Goal: Information Seeking & Learning: Learn about a topic

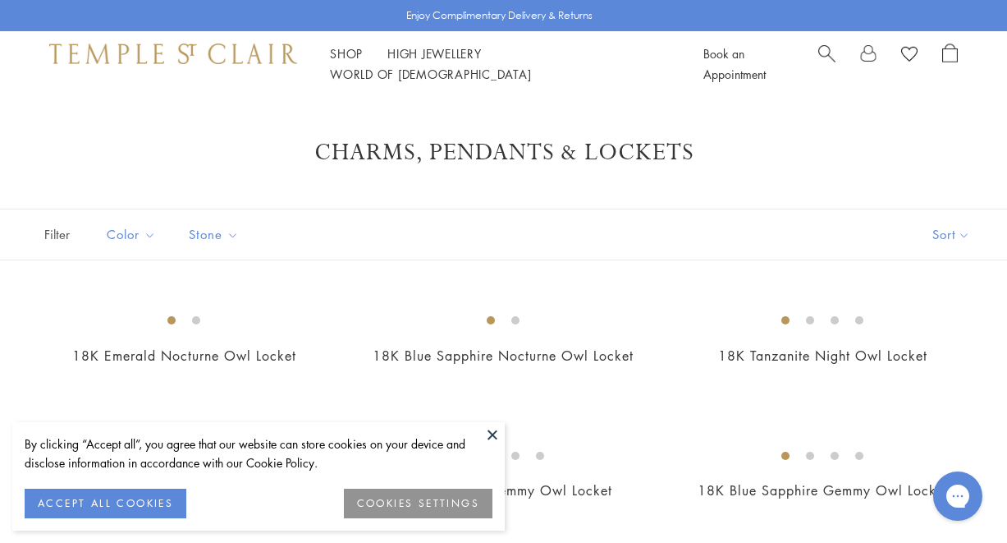
click at [148, 504] on button "ACCEPT ALL COOKIES" at bounding box center [106, 503] width 162 height 30
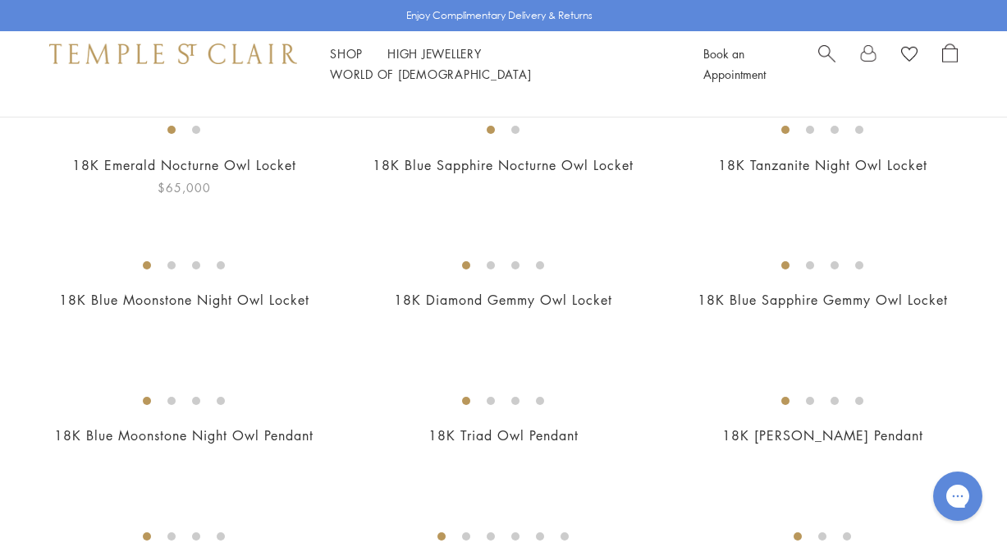
scroll to position [194, 0]
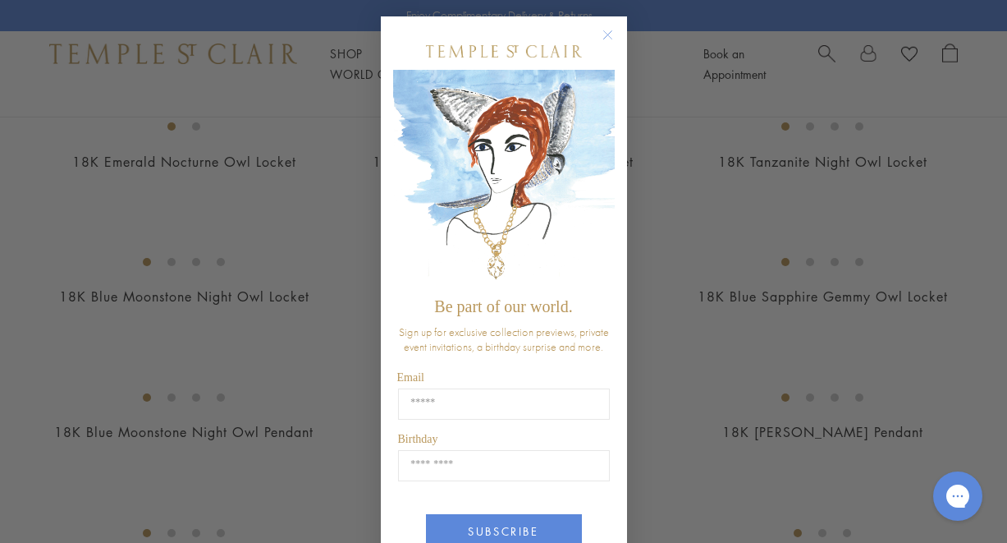
click at [606, 34] on circle "Close dialog" at bounding box center [607, 35] width 20 height 20
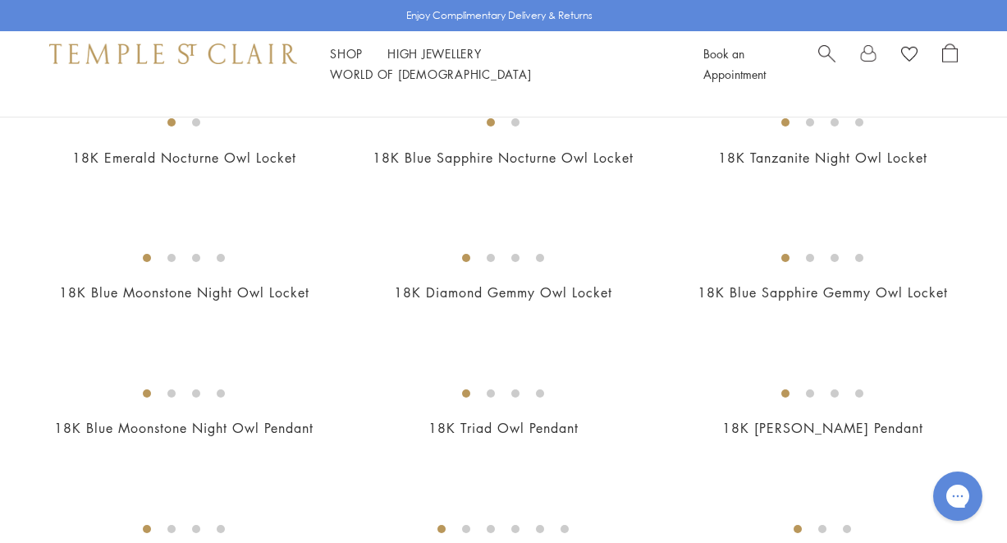
scroll to position [184, 0]
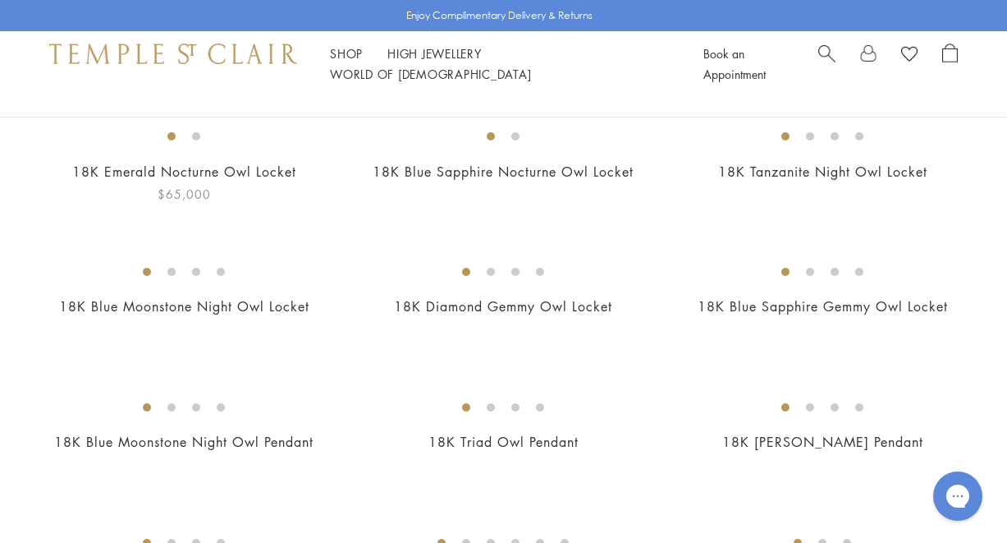
click at [0, 0] on img at bounding box center [0, 0] width 0 height 0
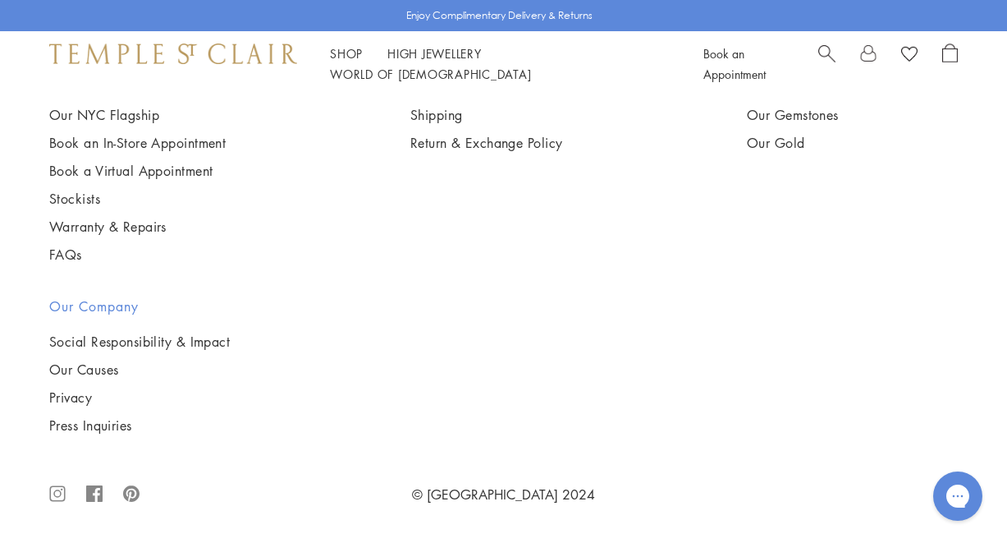
scroll to position [8779, 0]
click at [0, 0] on img at bounding box center [0, 0] width 0 height 0
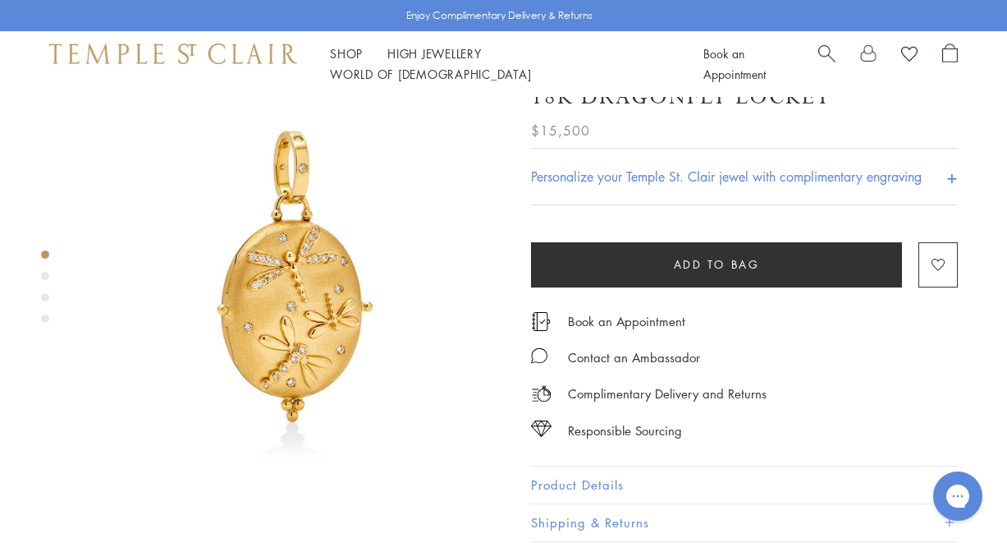
scroll to position [29, 0]
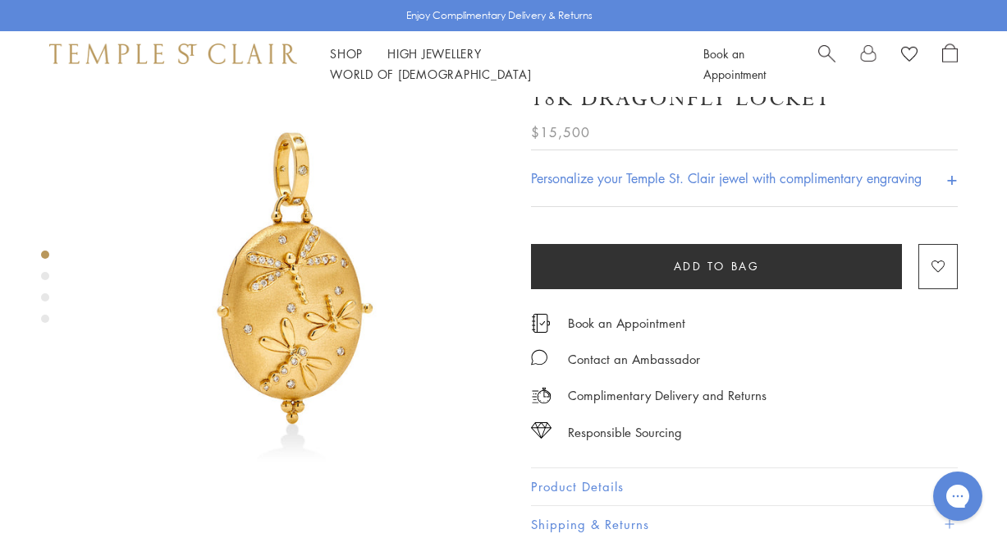
click at [43, 273] on div "Product gallery navigation" at bounding box center [45, 276] width 8 height 8
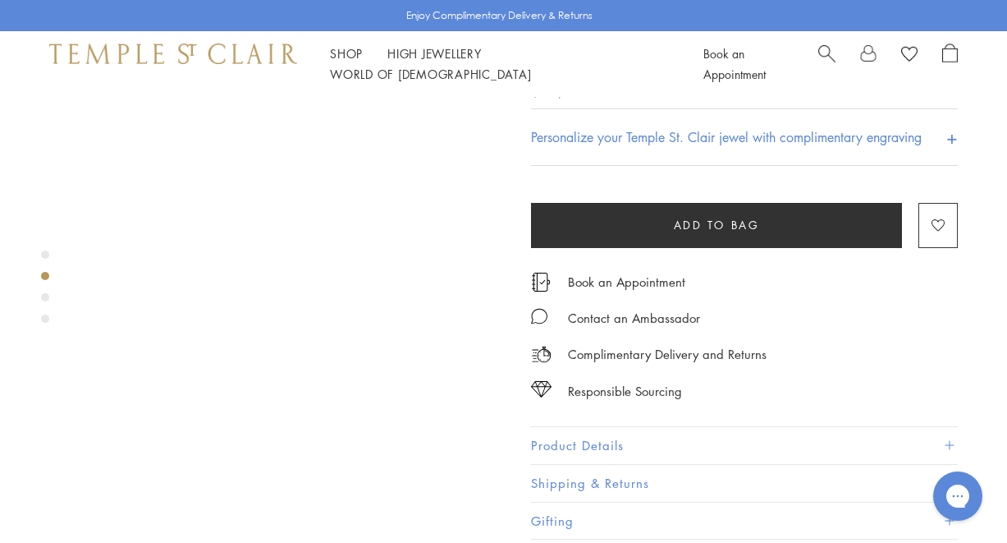
scroll to position [456, 0]
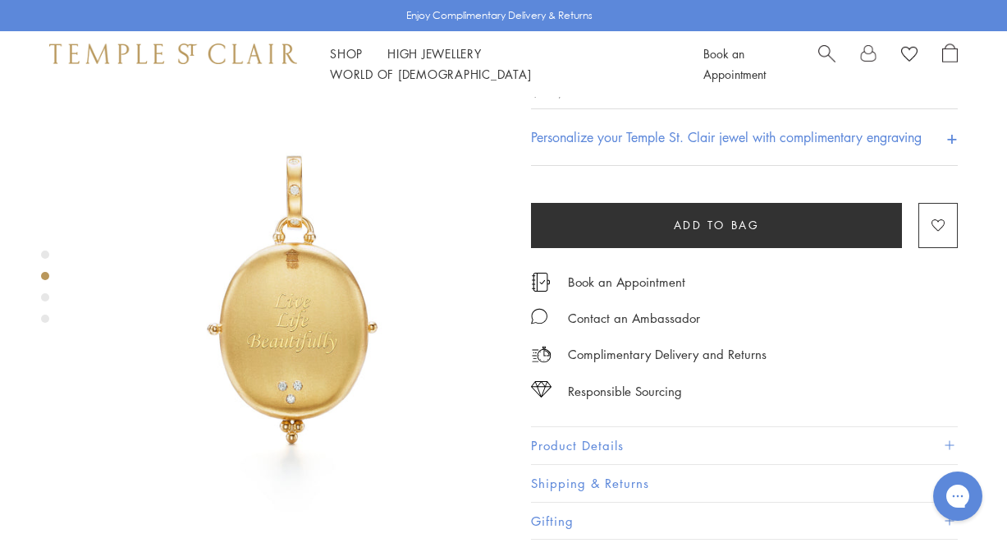
click at [46, 297] on div "Product gallery navigation" at bounding box center [45, 297] width 8 height 8
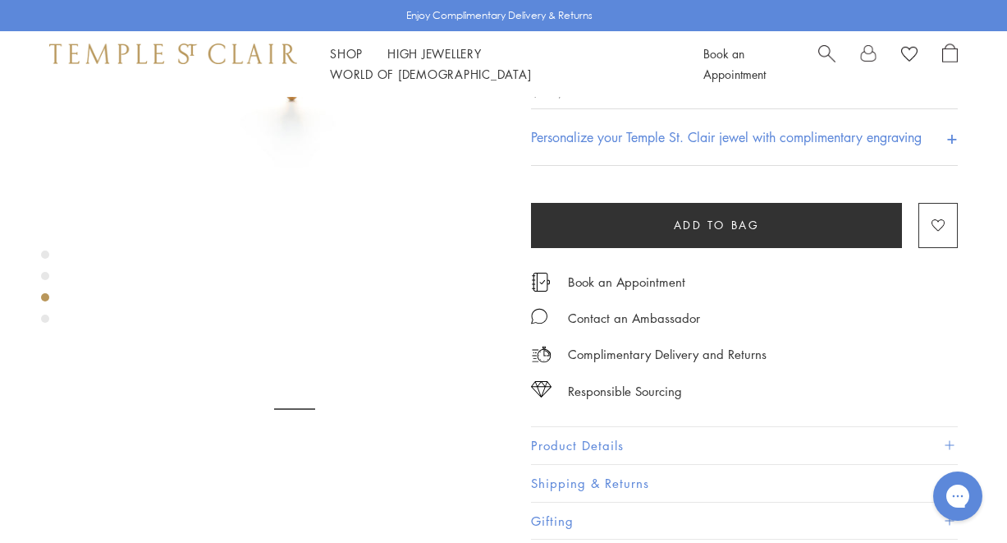
scroll to position [880, 0]
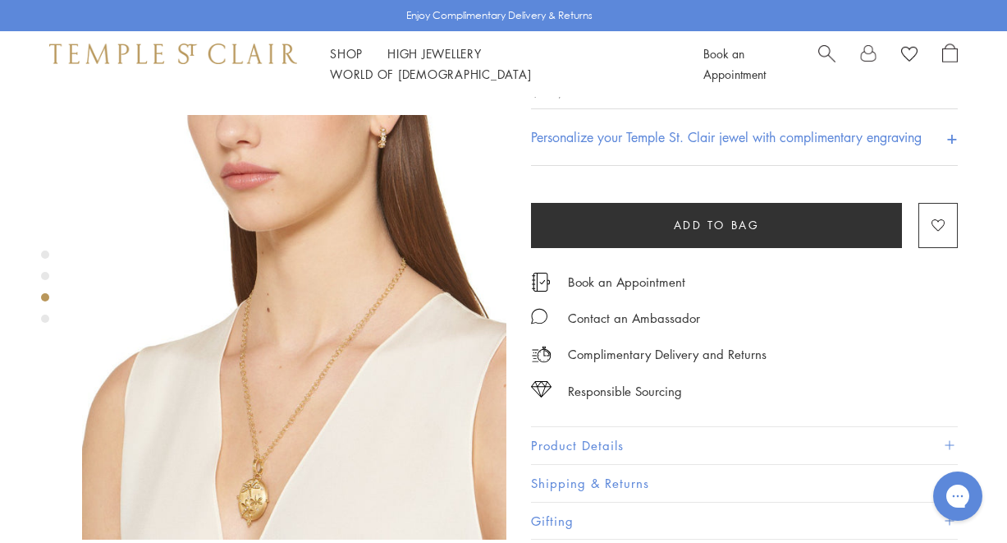
click at [45, 318] on div "Product gallery navigation" at bounding box center [45, 318] width 8 height 8
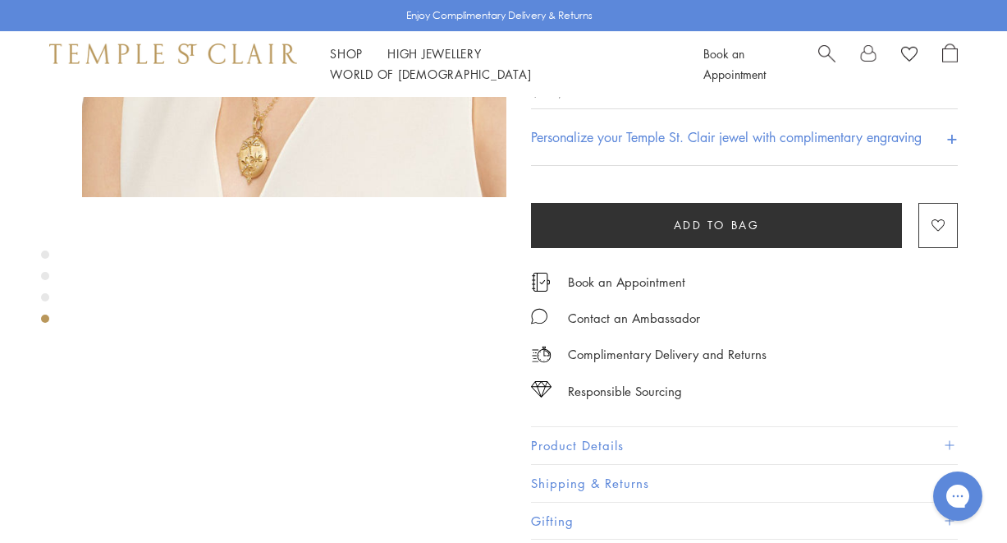
scroll to position [1304, 0]
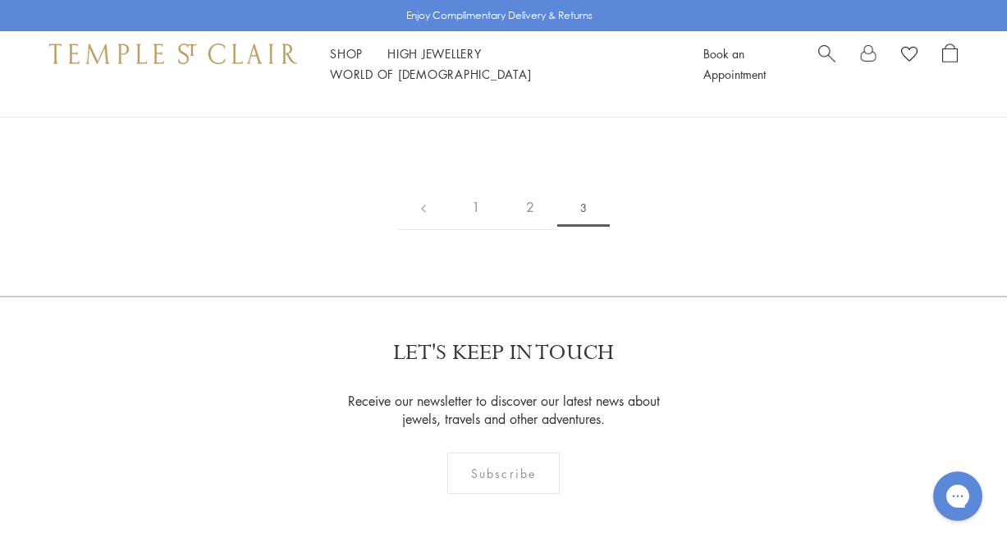
scroll to position [568, 0]
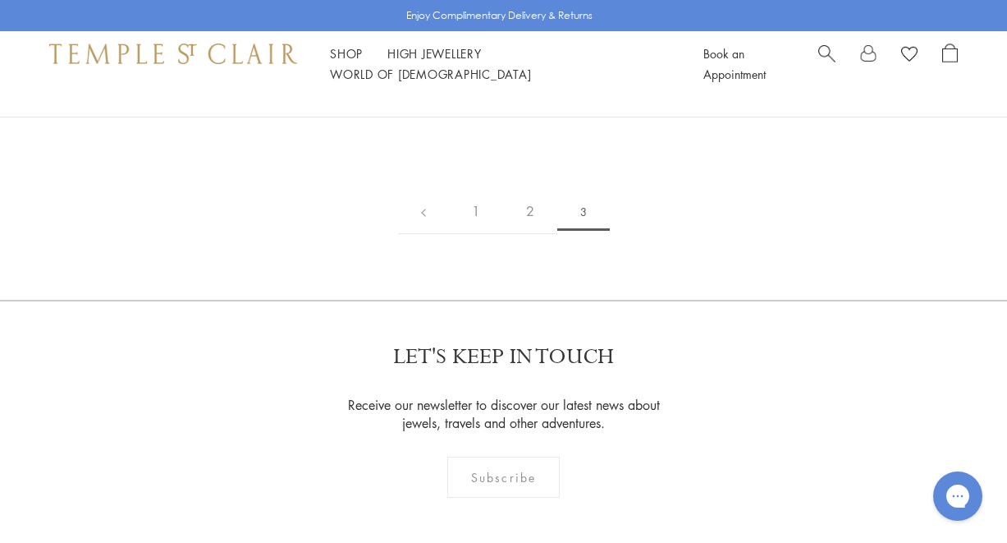
click at [0, 0] on img at bounding box center [0, 0] width 0 height 0
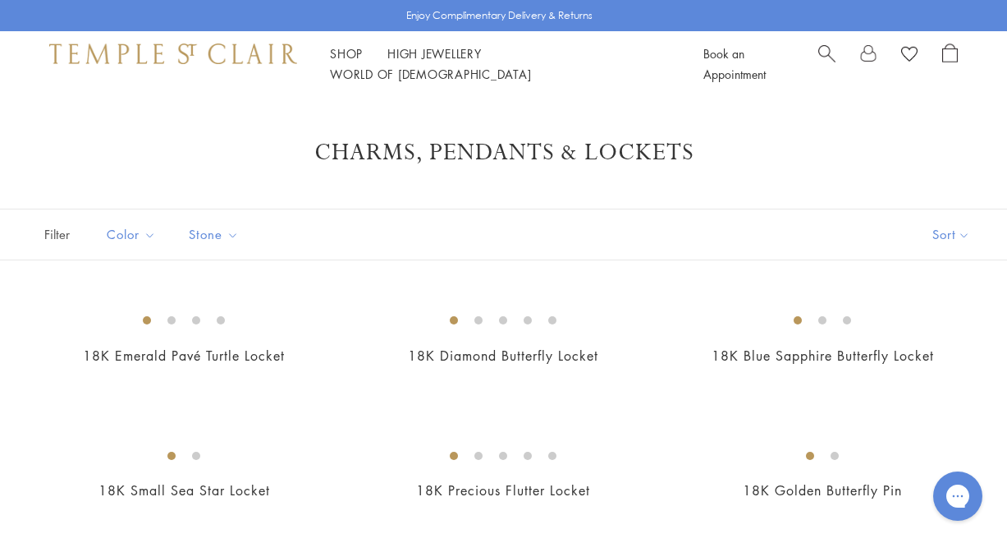
scroll to position [0, 0]
click at [435, 61] on link "High Jewellery High Jewellery" at bounding box center [434, 53] width 94 height 16
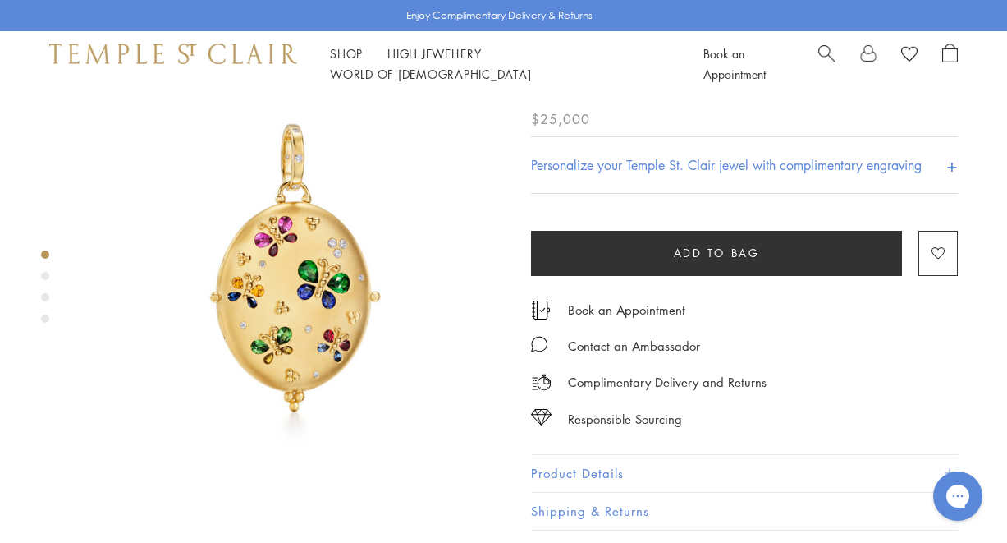
scroll to position [33, 0]
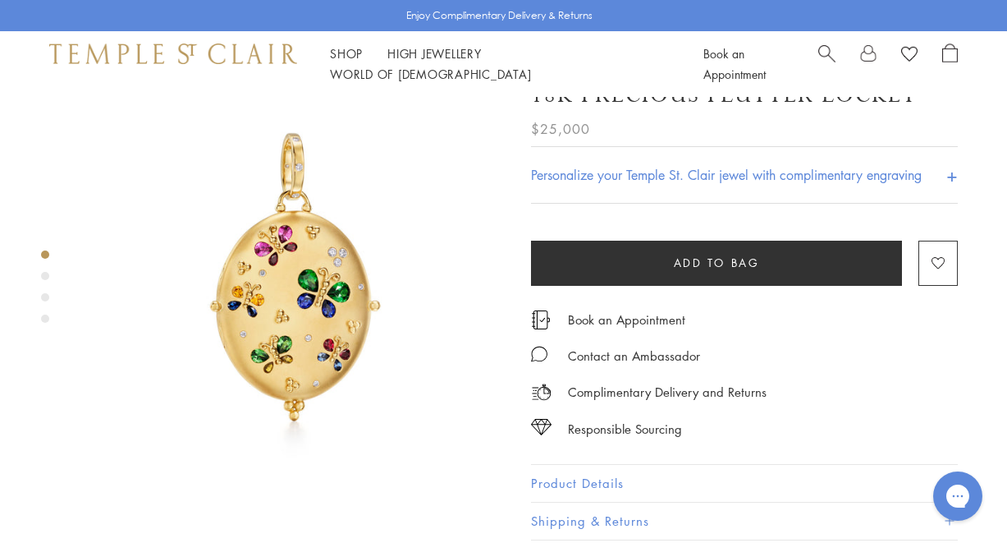
click at [332, 282] on img at bounding box center [294, 276] width 424 height 424
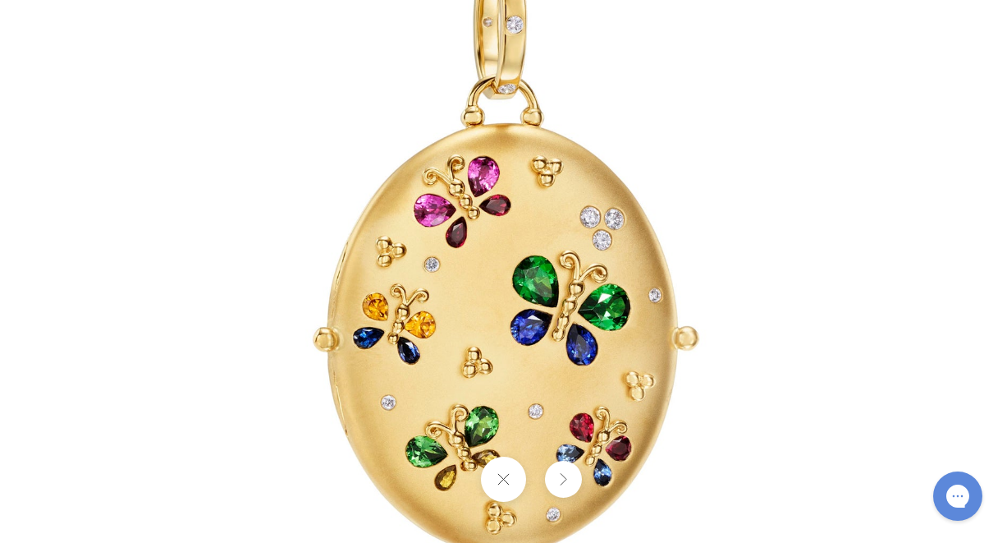
click at [504, 477] on button at bounding box center [503, 478] width 45 height 45
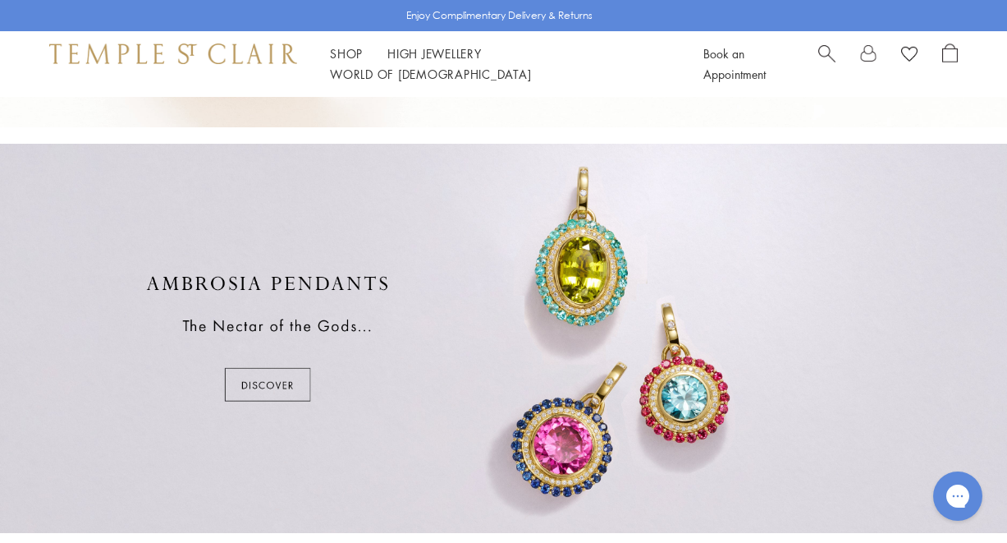
scroll to position [766, 0]
click at [274, 379] on div at bounding box center [503, 336] width 1007 height 389
